Goal: Task Accomplishment & Management: Manage account settings

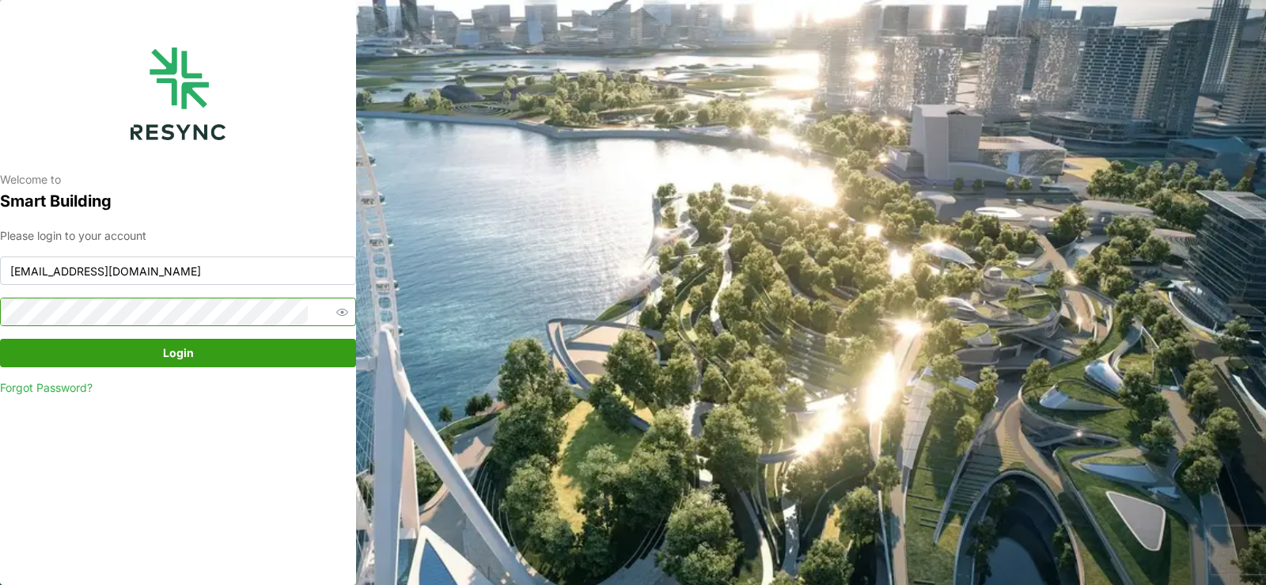
click at [0, 339] on button "Login" at bounding box center [178, 353] width 356 height 28
